Goal: Task Accomplishment & Management: Manage account settings

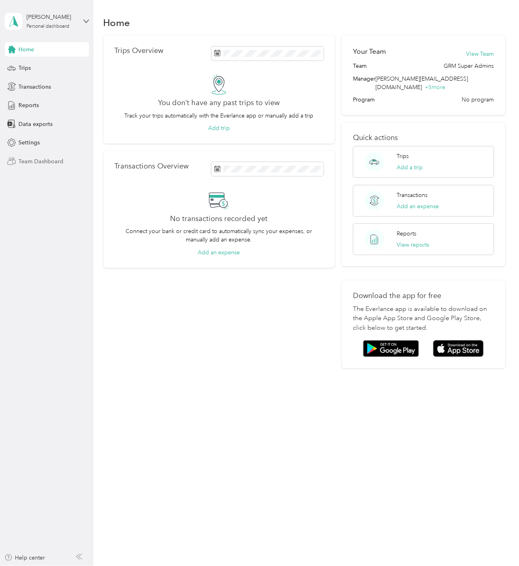
click at [36, 158] on span "Team Dashboard" at bounding box center [41, 161] width 45 height 8
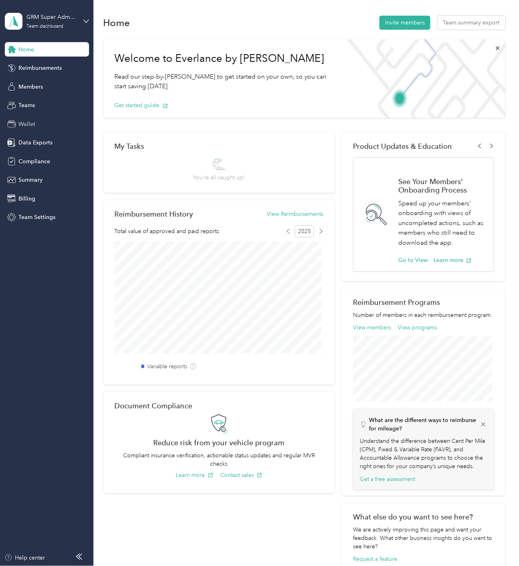
click at [21, 126] on span "Wallet" at bounding box center [27, 124] width 17 height 8
